Goal: Task Accomplishment & Management: Manage account settings

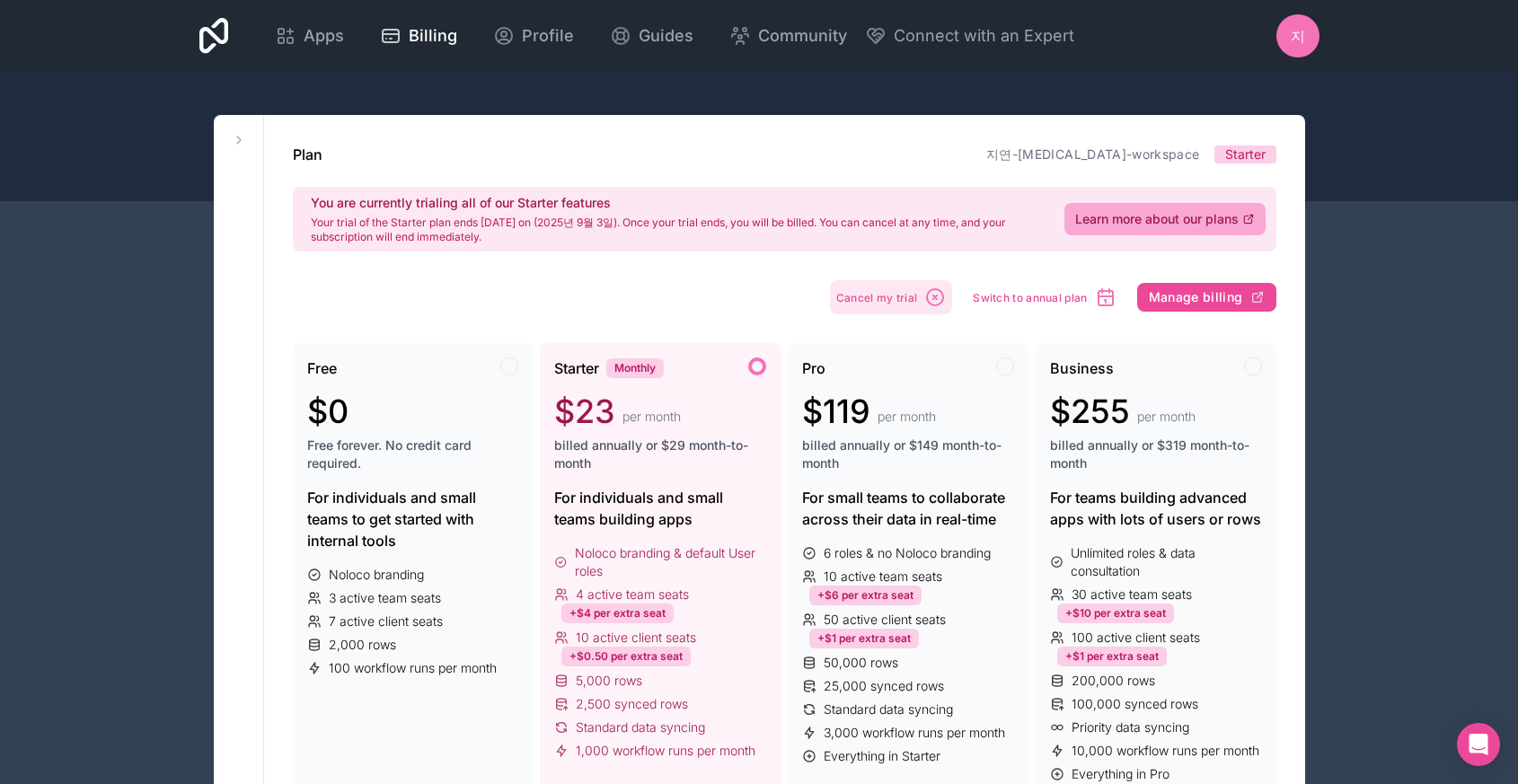
click at [906, 293] on span "Cancel my trial" at bounding box center [877, 298] width 82 height 14
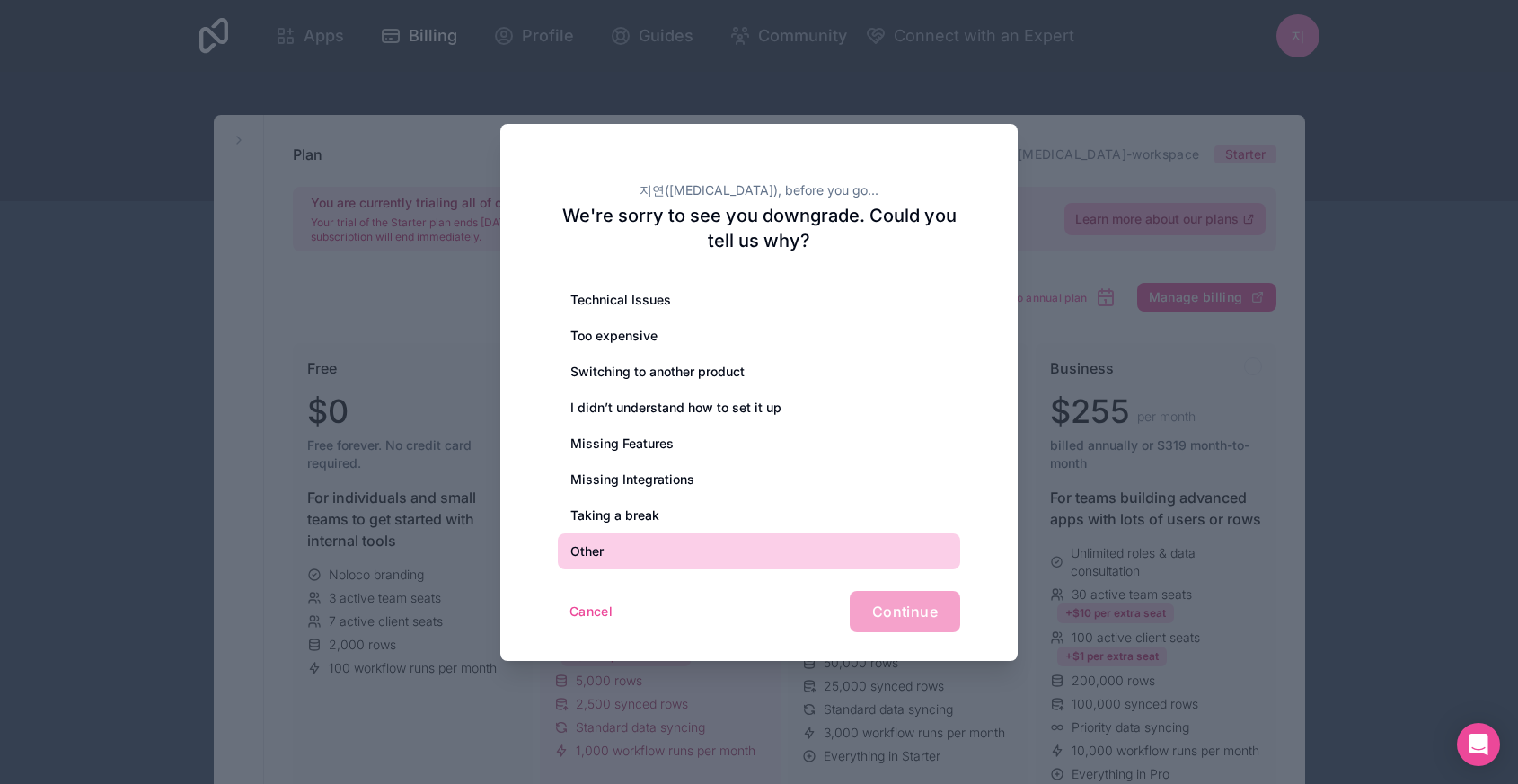
click at [775, 550] on div "Other" at bounding box center [759, 551] width 403 height 36
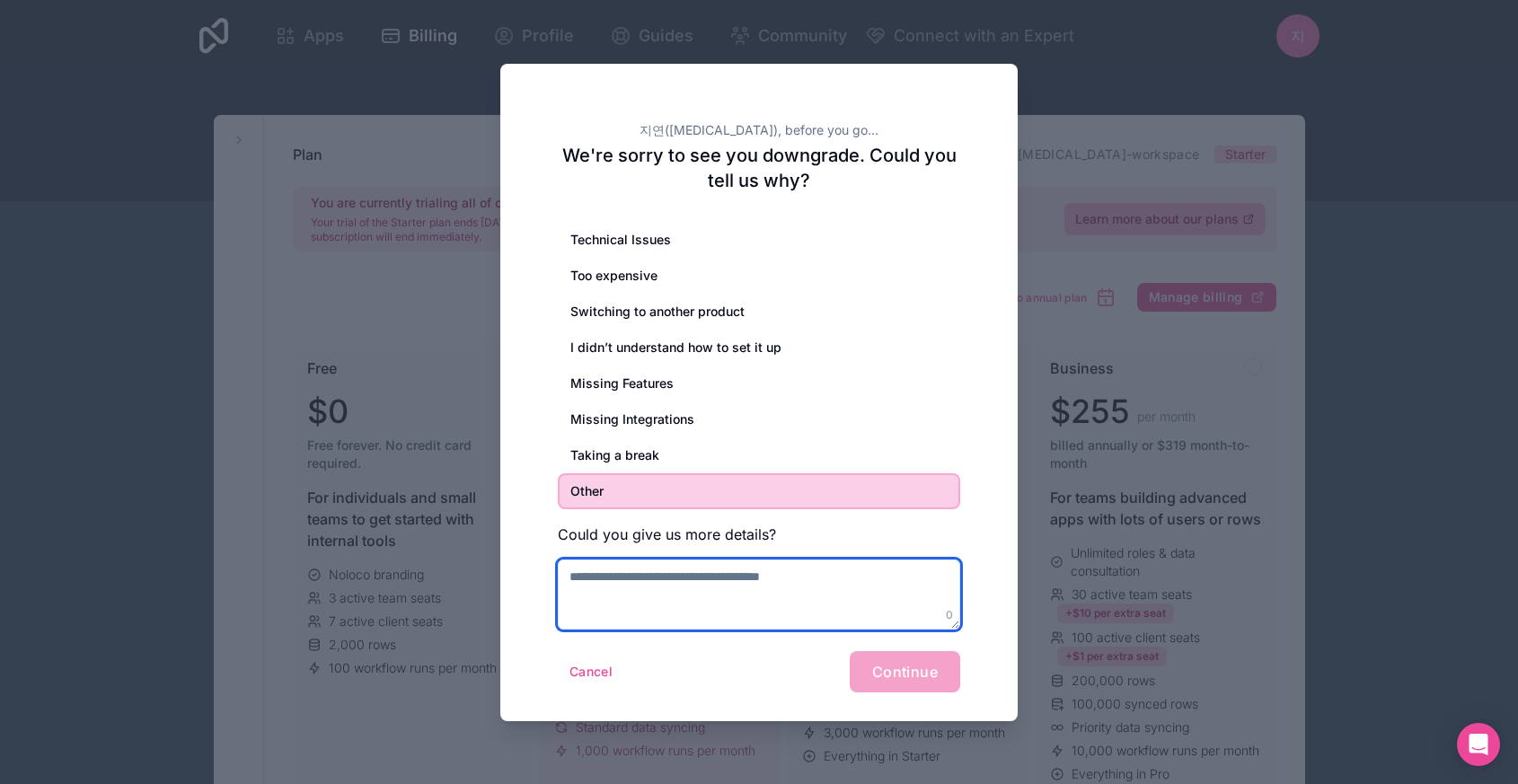
click at [762, 578] on textarea at bounding box center [759, 594] width 403 height 70
type textarea "**********"
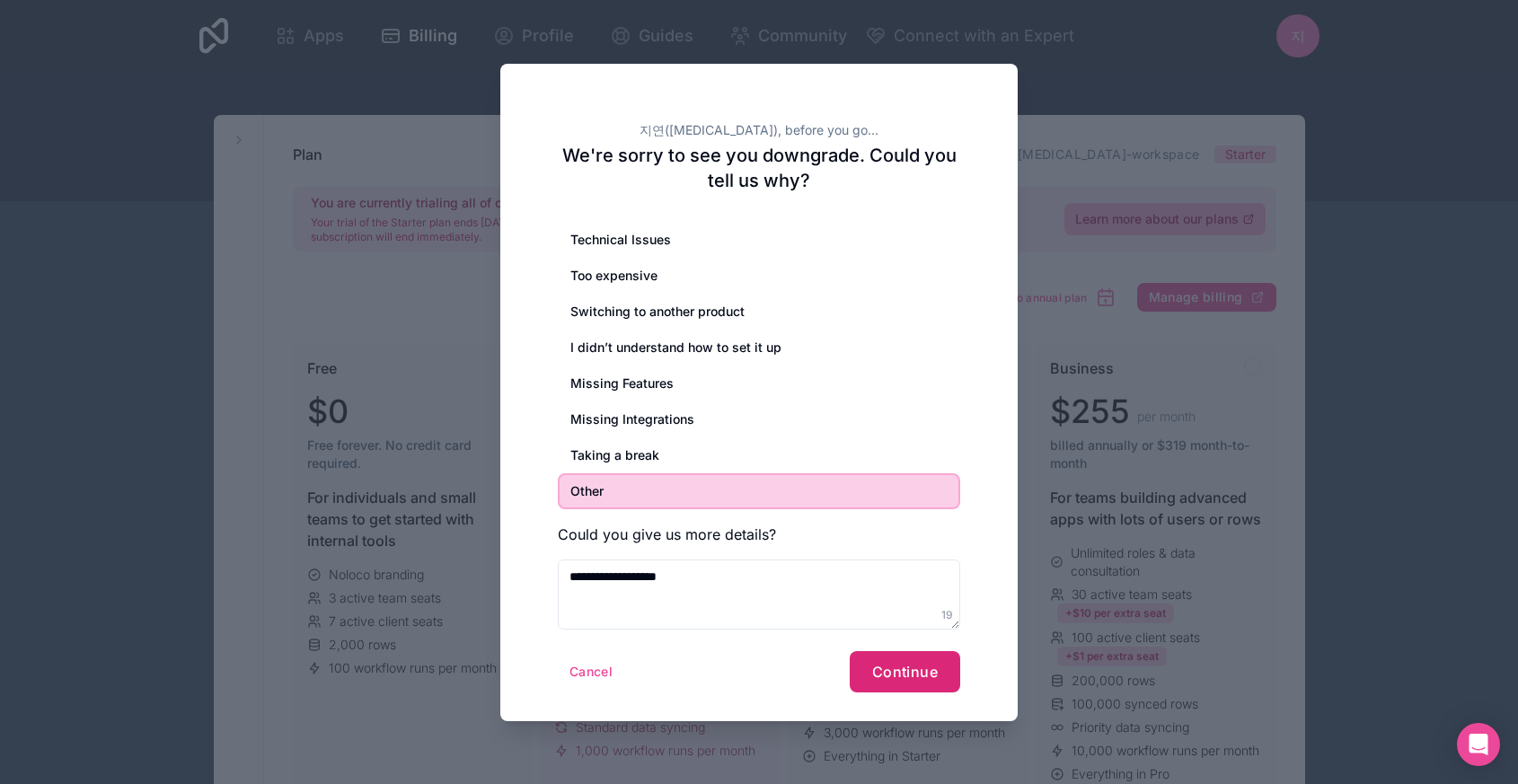
click at [881, 663] on span "Continue" at bounding box center [906, 672] width 66 height 18
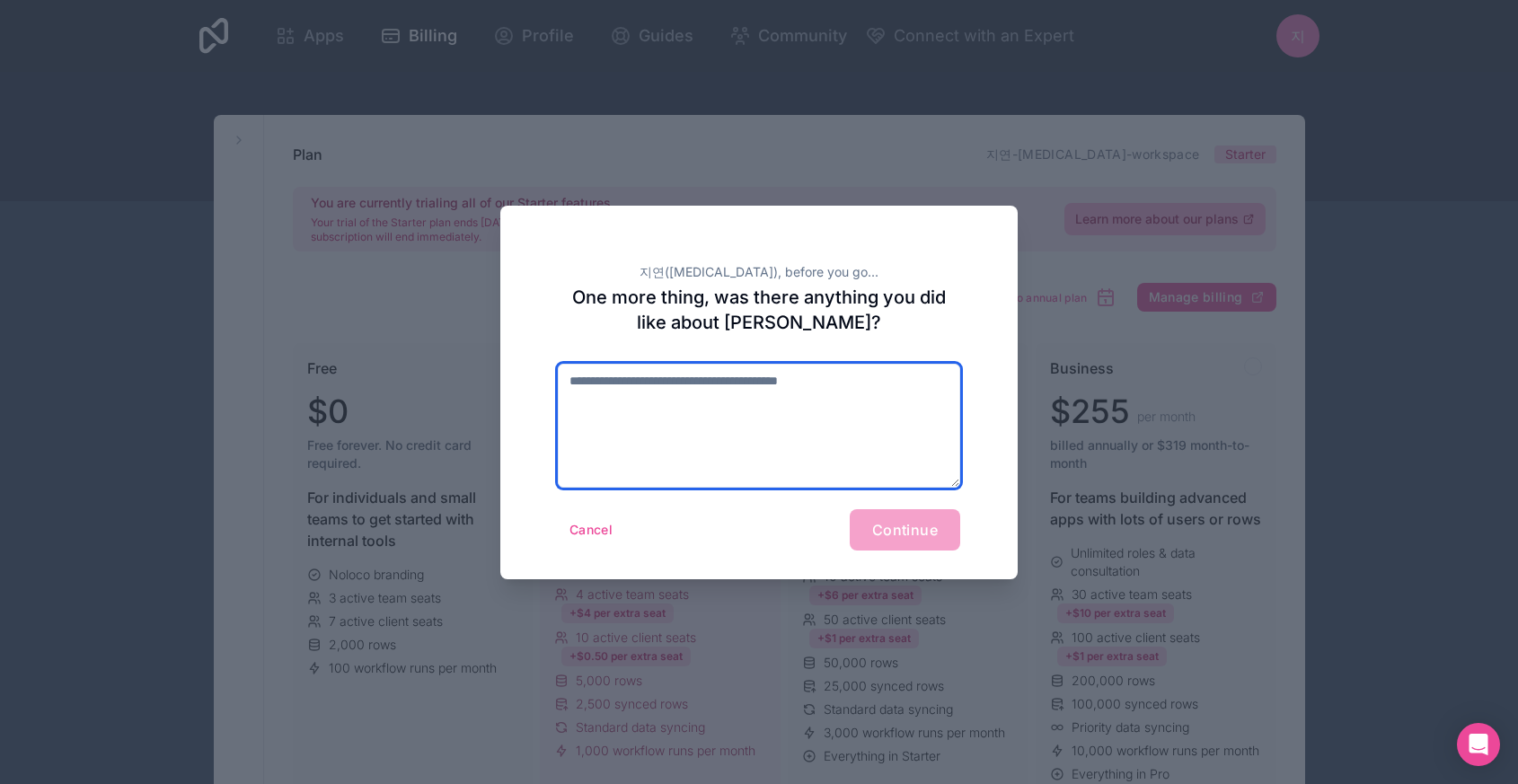
click at [904, 460] on textarea at bounding box center [759, 426] width 403 height 124
type textarea "****"
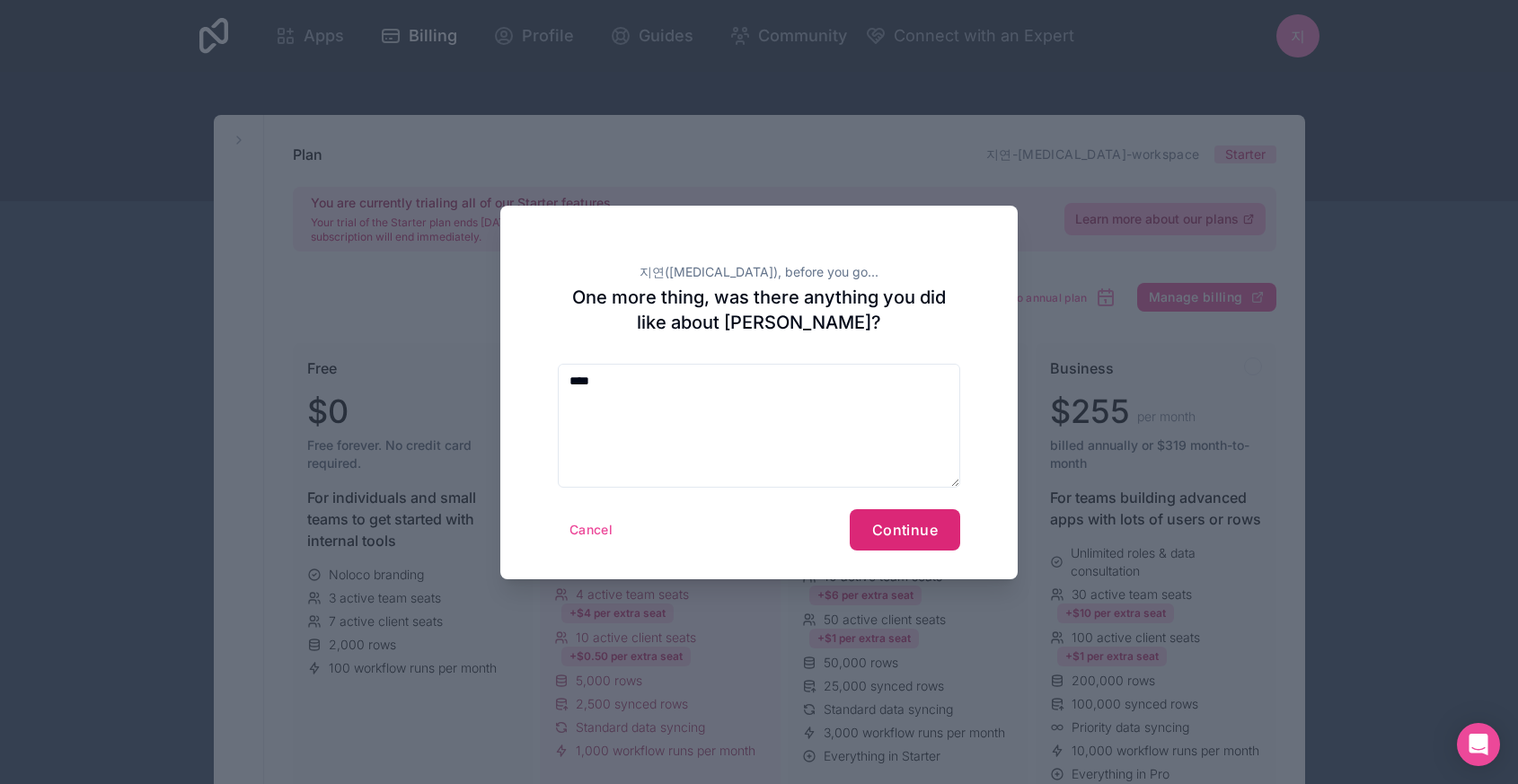
click at [937, 529] on span "Continue" at bounding box center [906, 530] width 66 height 18
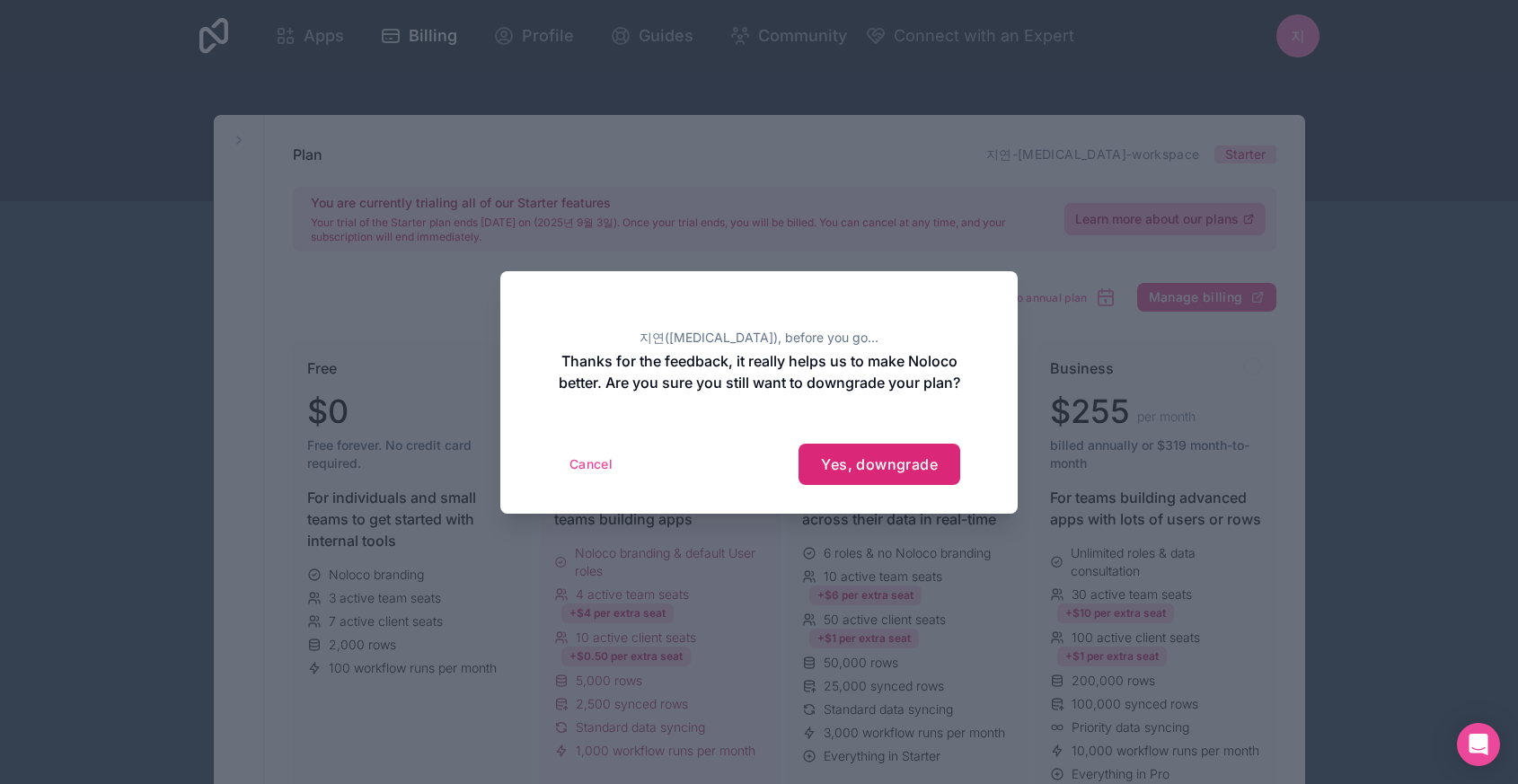
click at [928, 474] on span "Yes, downgrade" at bounding box center [880, 465] width 117 height 18
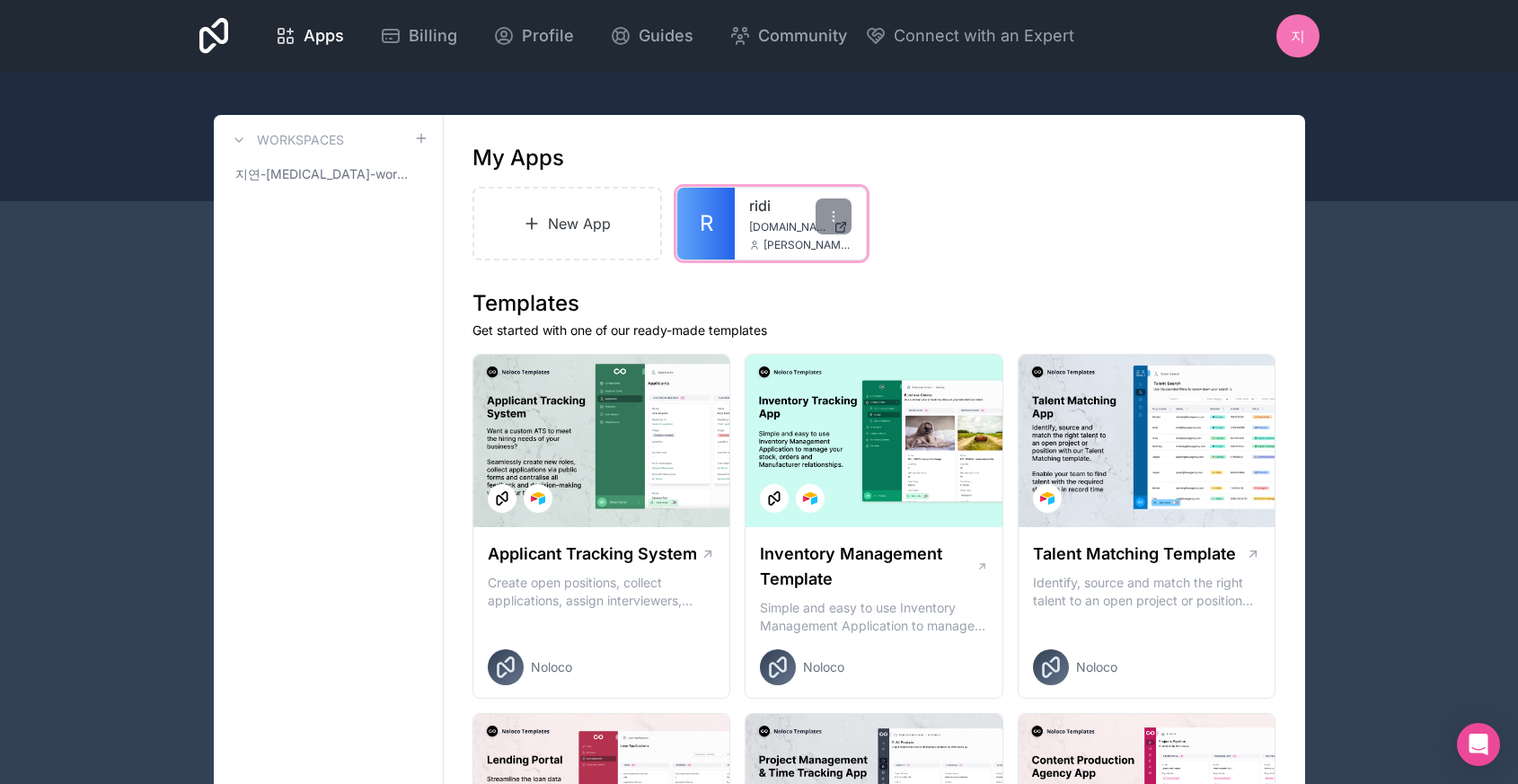
click at [759, 211] on link "ridi" at bounding box center [801, 206] width 102 height 22
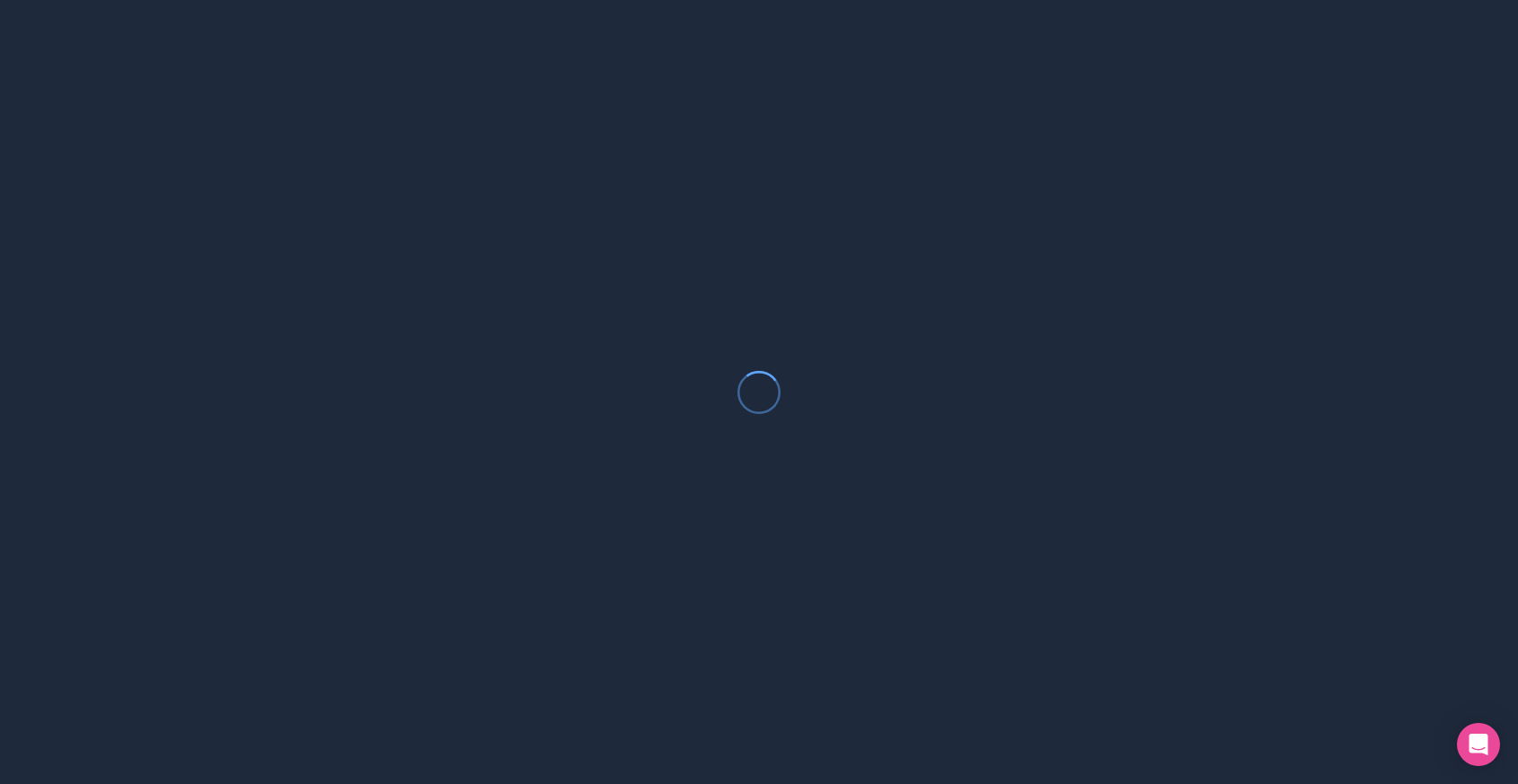
click at [759, 211] on div at bounding box center [759, 392] width 1518 height 784
